Goal: Information Seeking & Learning: Learn about a topic

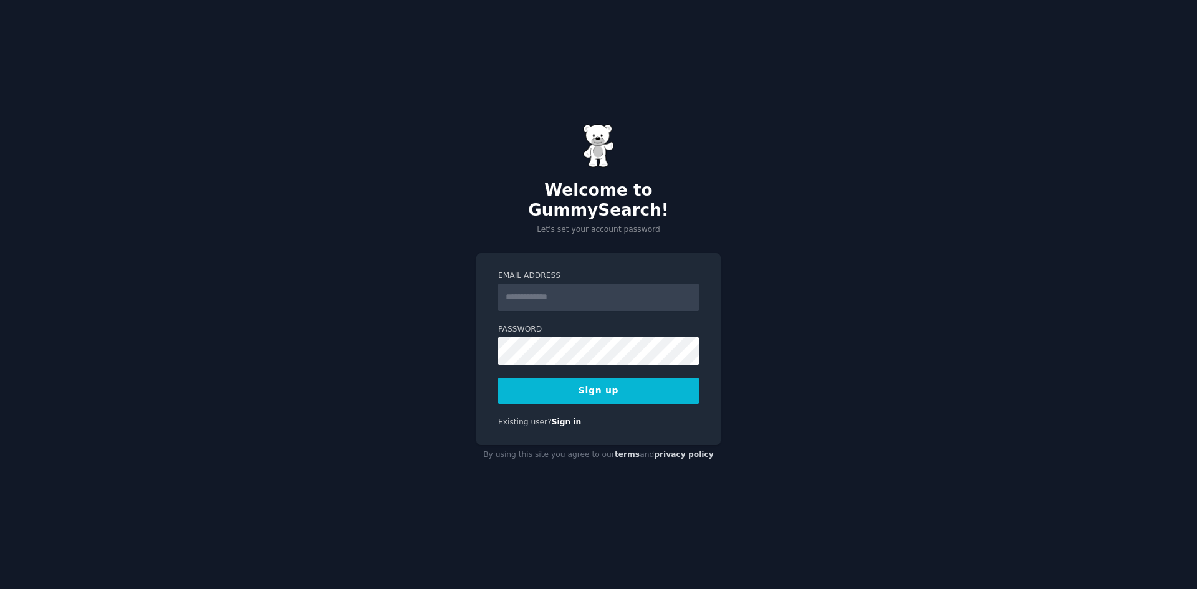
click at [533, 284] on input "Email Address" at bounding box center [598, 297] width 201 height 27
type input "**********"
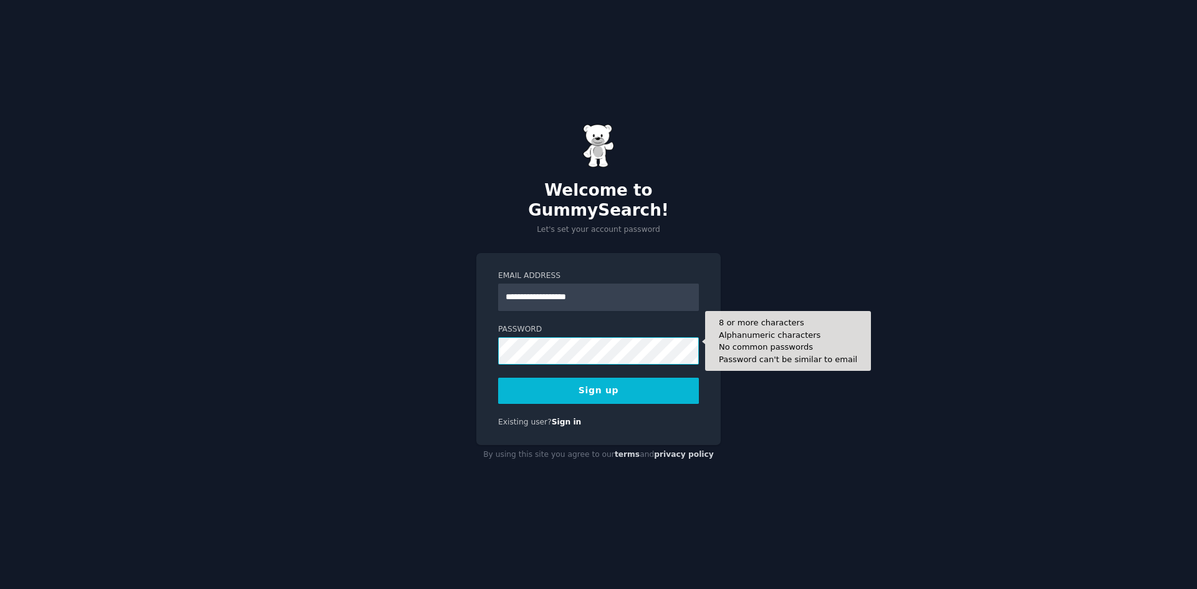
click at [498, 378] on button "Sign up" at bounding box center [598, 391] width 201 height 26
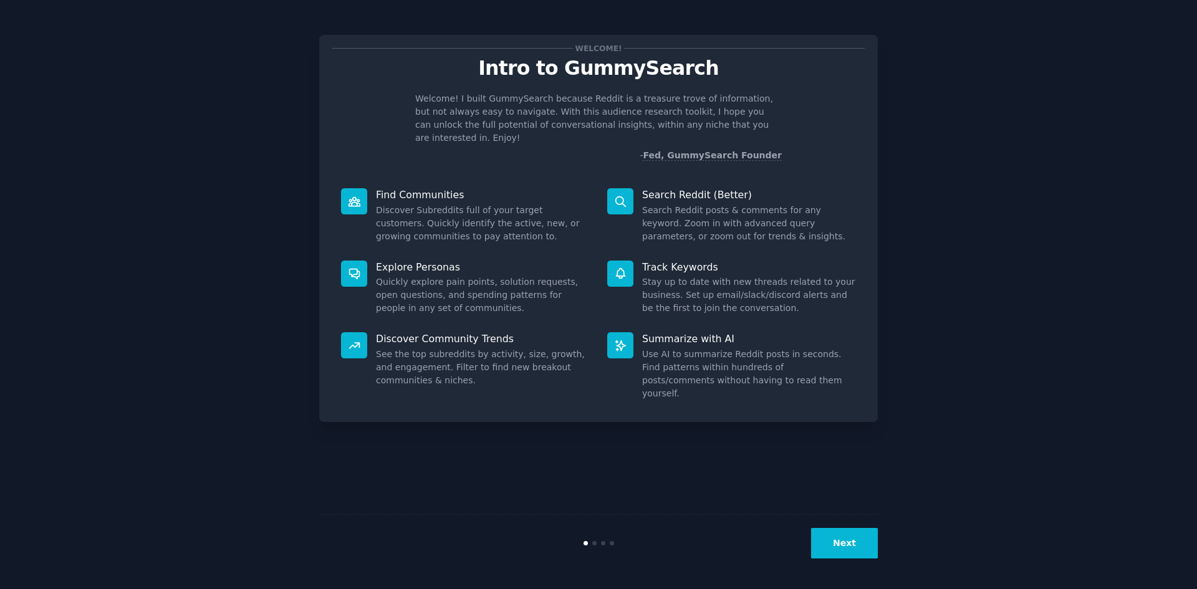
click at [844, 538] on button "Next" at bounding box center [844, 543] width 67 height 31
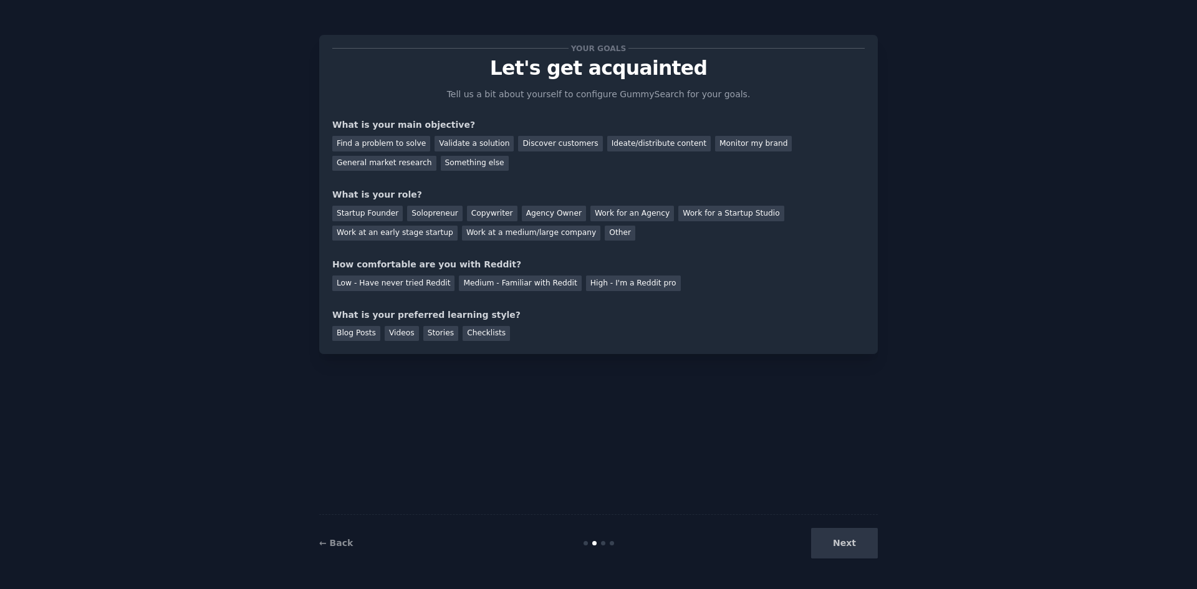
click at [844, 538] on div "Next" at bounding box center [784, 543] width 186 height 31
click at [367, 148] on div "Find a problem to solve" at bounding box center [381, 144] width 98 height 16
click at [412, 209] on div "Solopreneur" at bounding box center [434, 214] width 55 height 16
click at [477, 287] on div "Medium - Familiar with Reddit" at bounding box center [520, 284] width 122 height 16
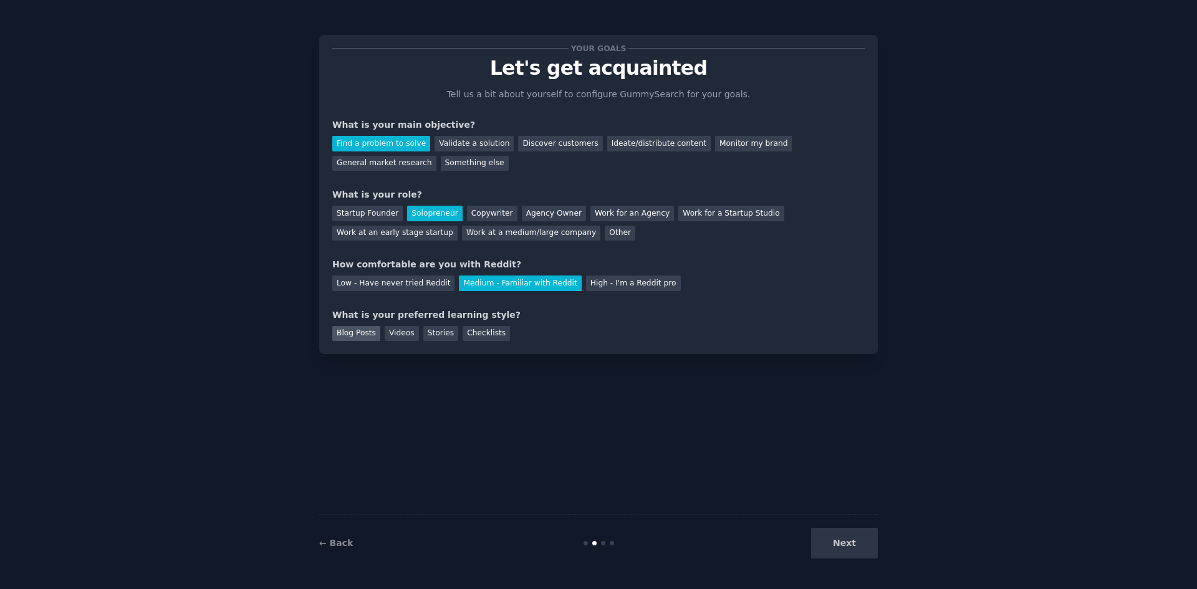
click at [354, 333] on div "Blog Posts" at bounding box center [356, 334] width 48 height 16
click at [395, 328] on div "Videos" at bounding box center [402, 334] width 34 height 16
click at [428, 334] on div "Stories" at bounding box center [440, 334] width 35 height 16
click at [349, 328] on div "Blog Posts" at bounding box center [356, 334] width 48 height 16
click at [428, 328] on div "Stories" at bounding box center [440, 334] width 35 height 16
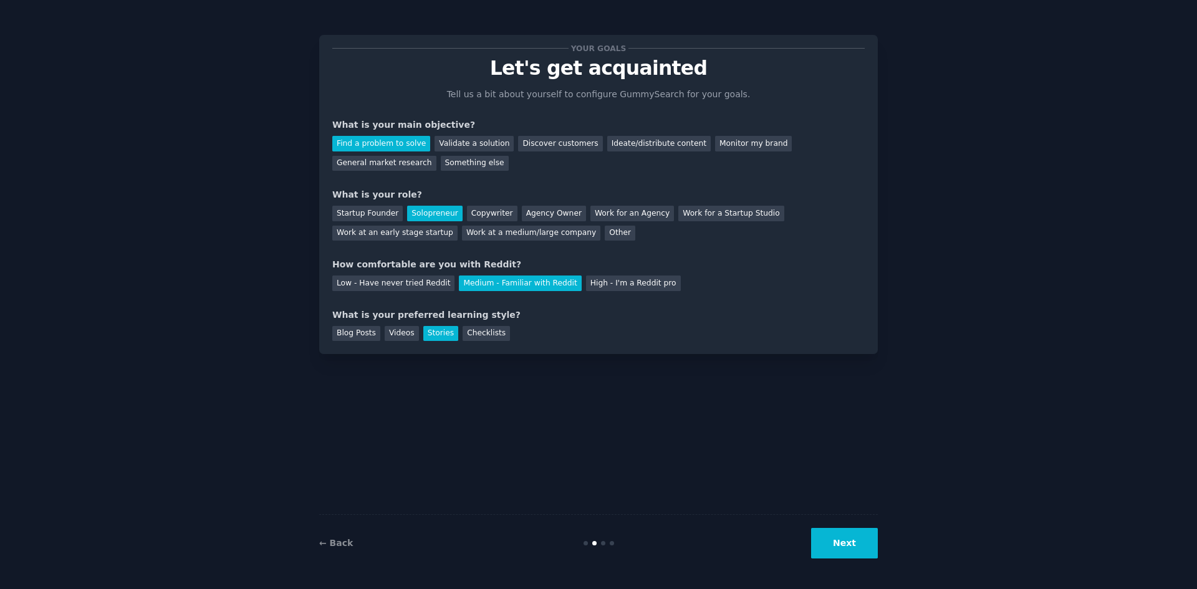
click at [866, 539] on button "Next" at bounding box center [844, 543] width 67 height 31
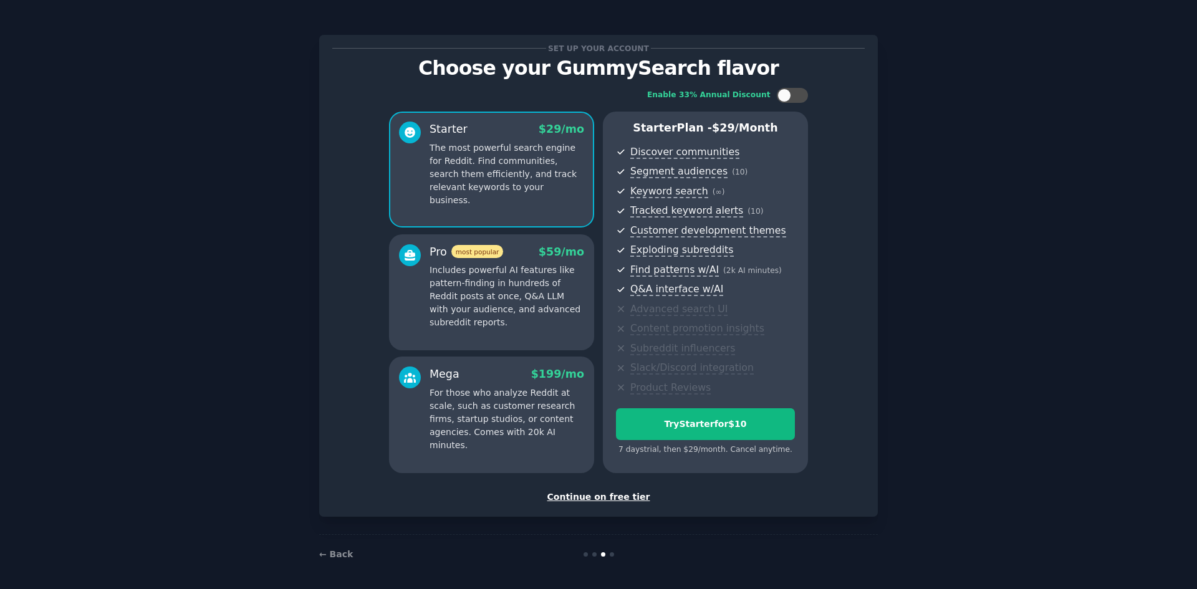
click at [603, 494] on div "Continue on free tier" at bounding box center [598, 497] width 532 height 13
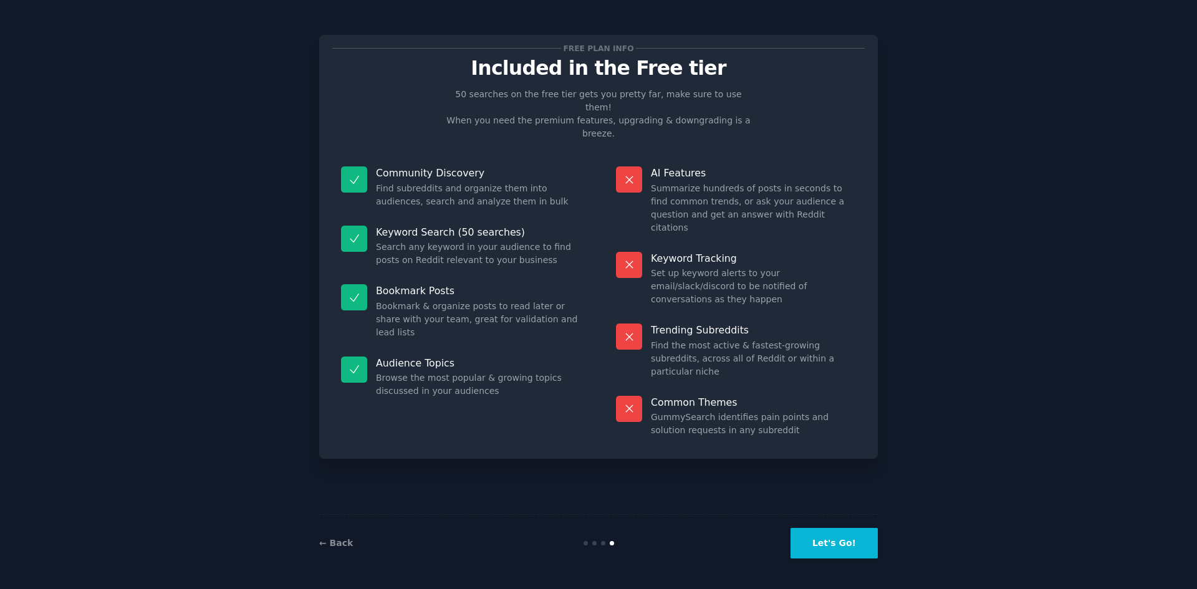
click at [851, 550] on button "Let's Go!" at bounding box center [833, 543] width 87 height 31
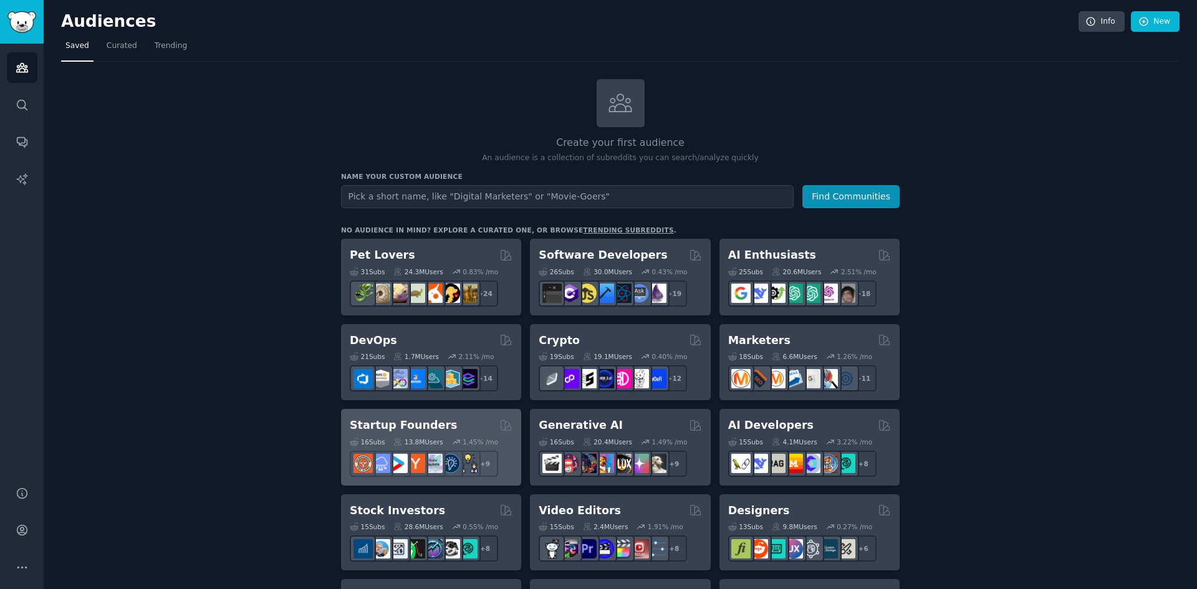
click at [400, 421] on h2 "Startup Founders" at bounding box center [403, 426] width 107 height 16
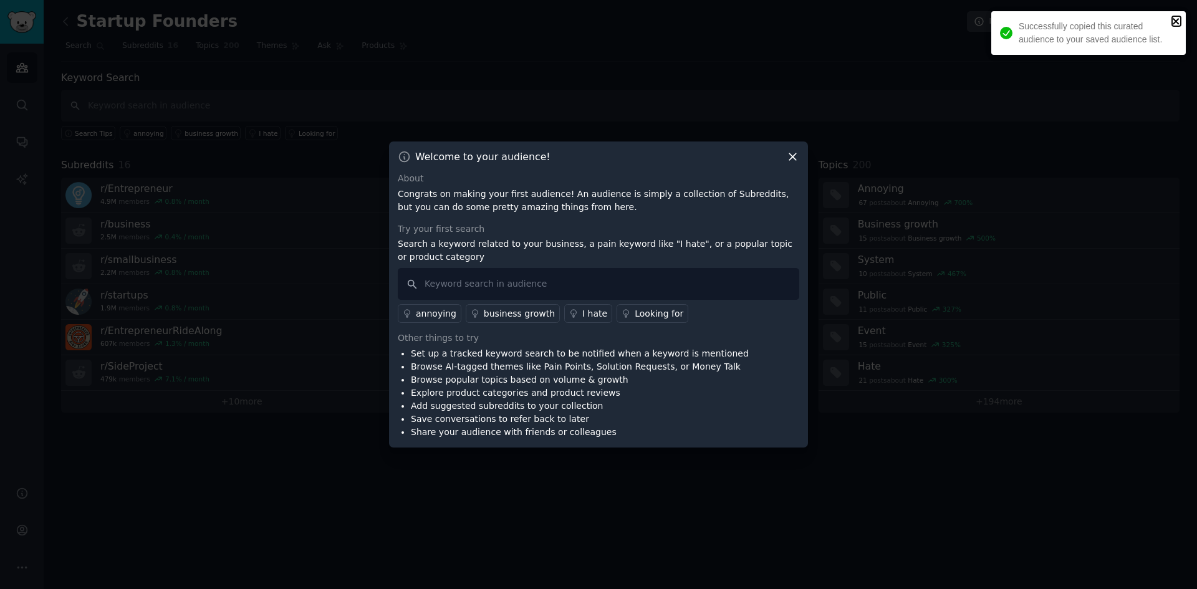
click at [1174, 23] on icon "close" at bounding box center [1175, 21] width 6 height 6
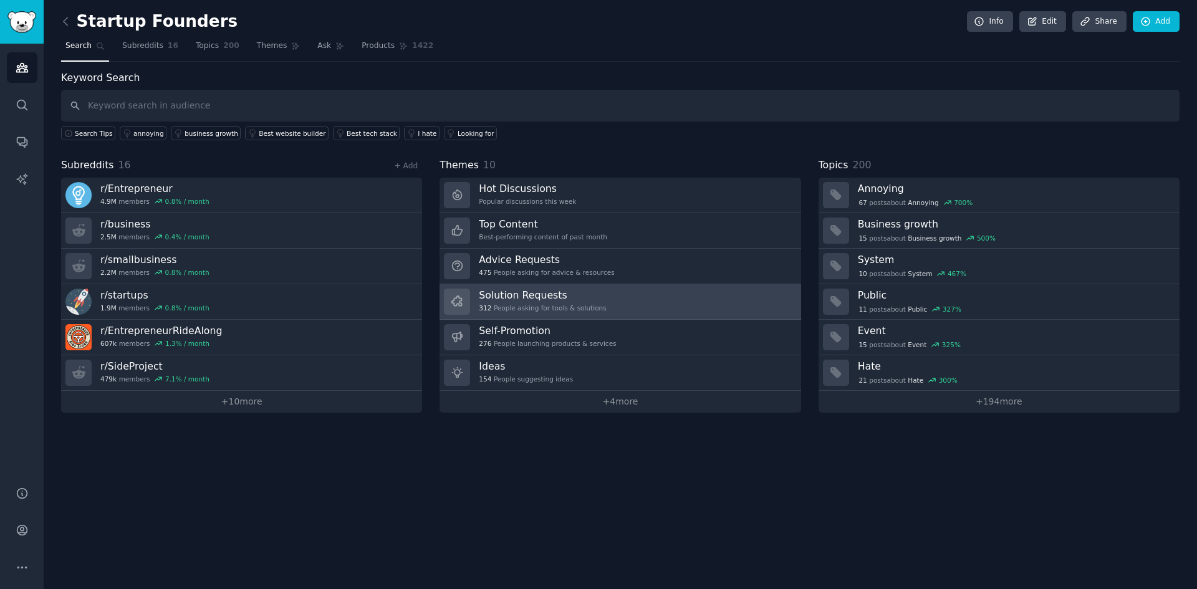
click at [553, 306] on div "312 People asking for tools & solutions" at bounding box center [542, 308] width 127 height 9
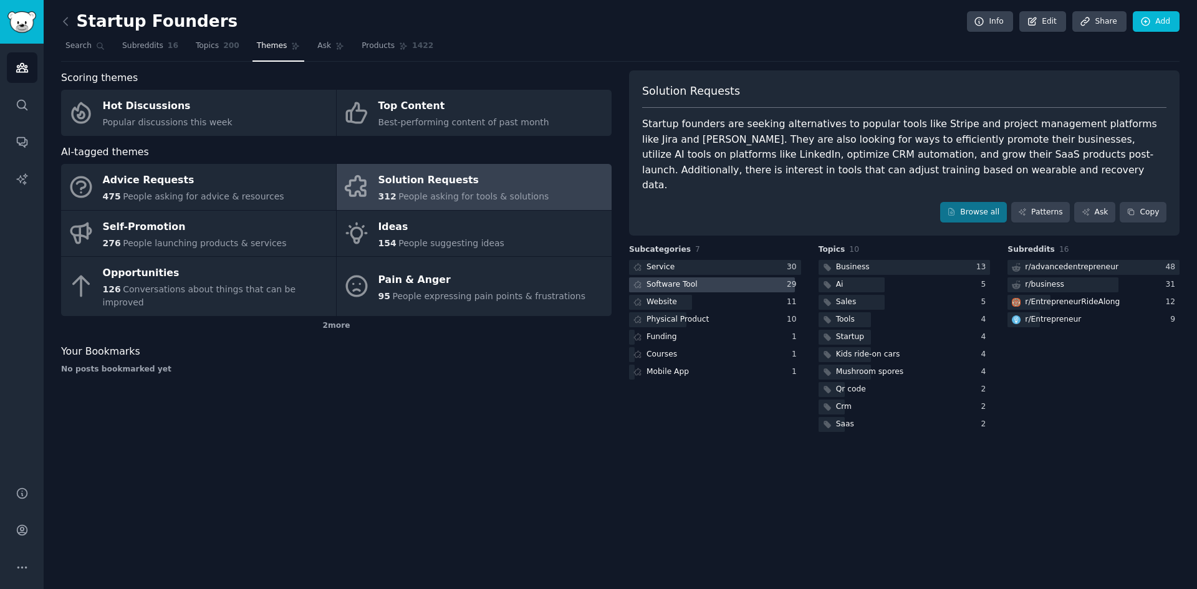
click at [660, 279] on div "Software Tool" at bounding box center [671, 284] width 51 height 11
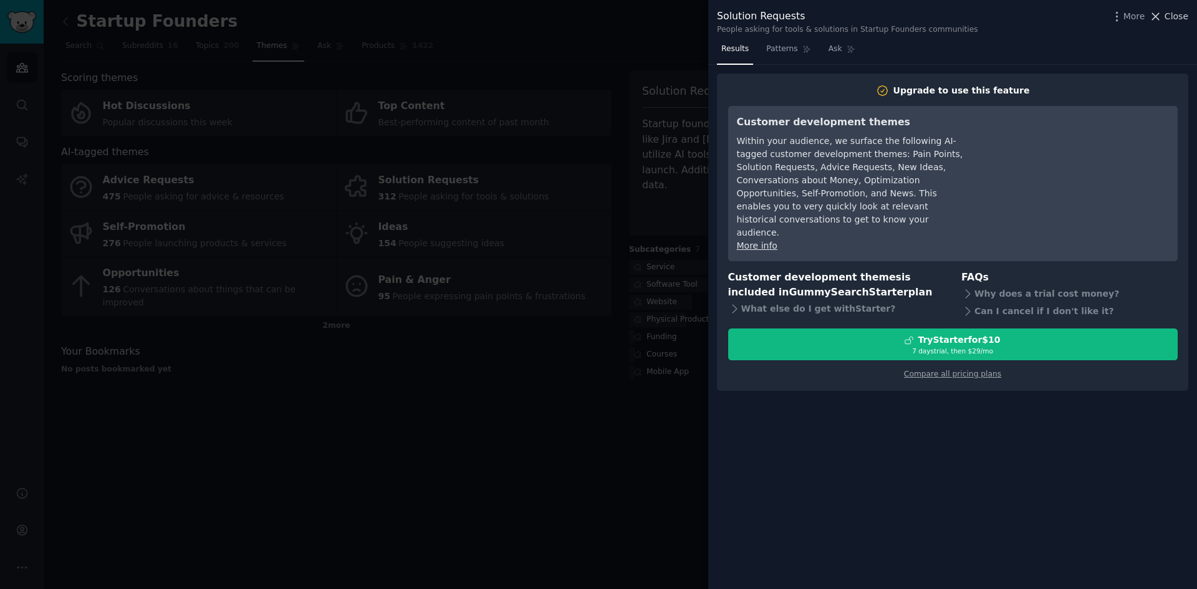
click at [1177, 20] on span "Close" at bounding box center [1176, 16] width 24 height 13
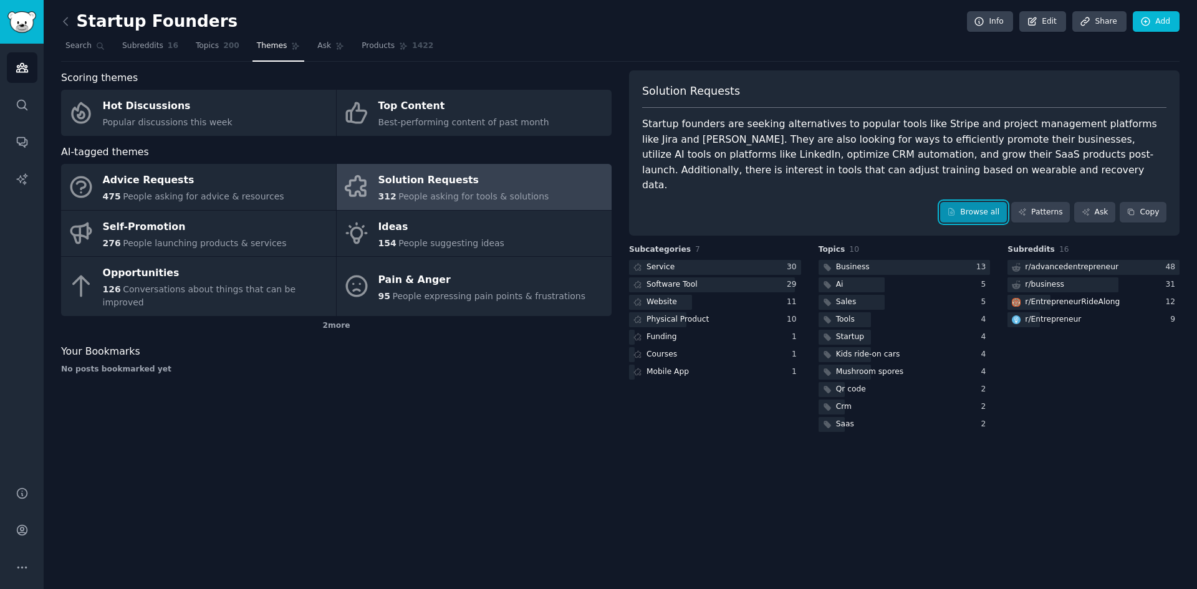
click at [981, 202] on link "Browse all" at bounding box center [973, 212] width 67 height 21
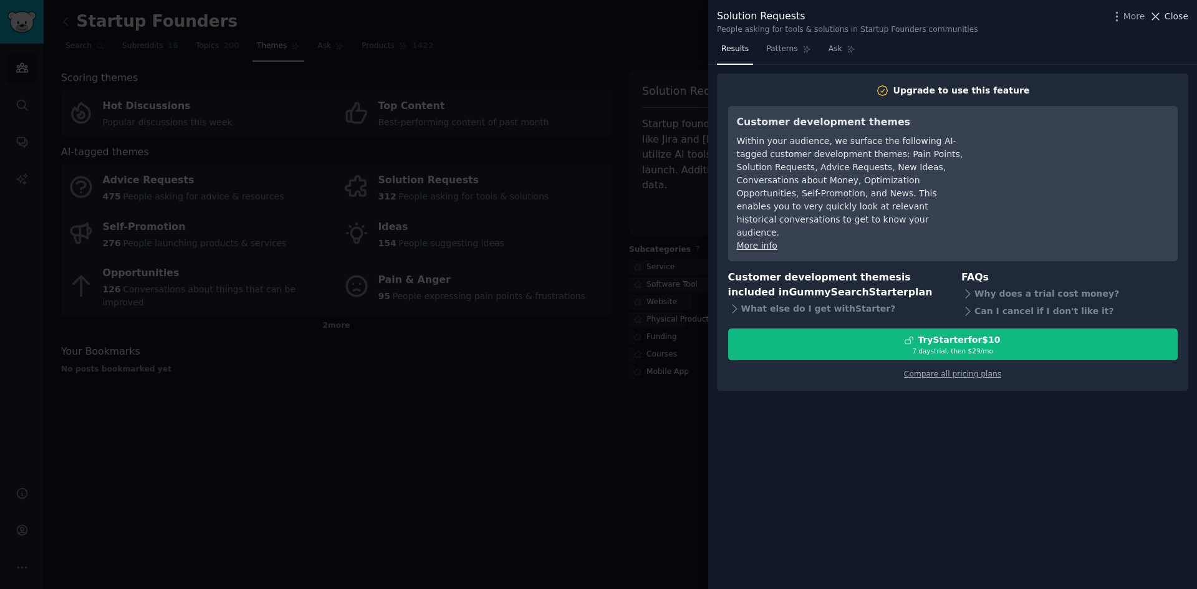
click at [1180, 19] on span "Close" at bounding box center [1176, 16] width 24 height 13
